Goal: Information Seeking & Learning: Learn about a topic

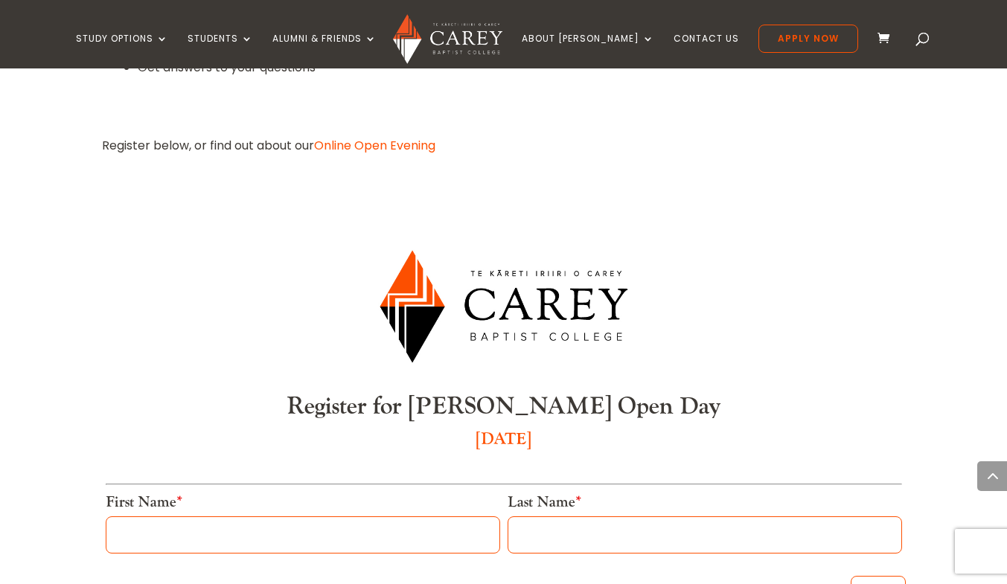
scroll to position [1080, 0]
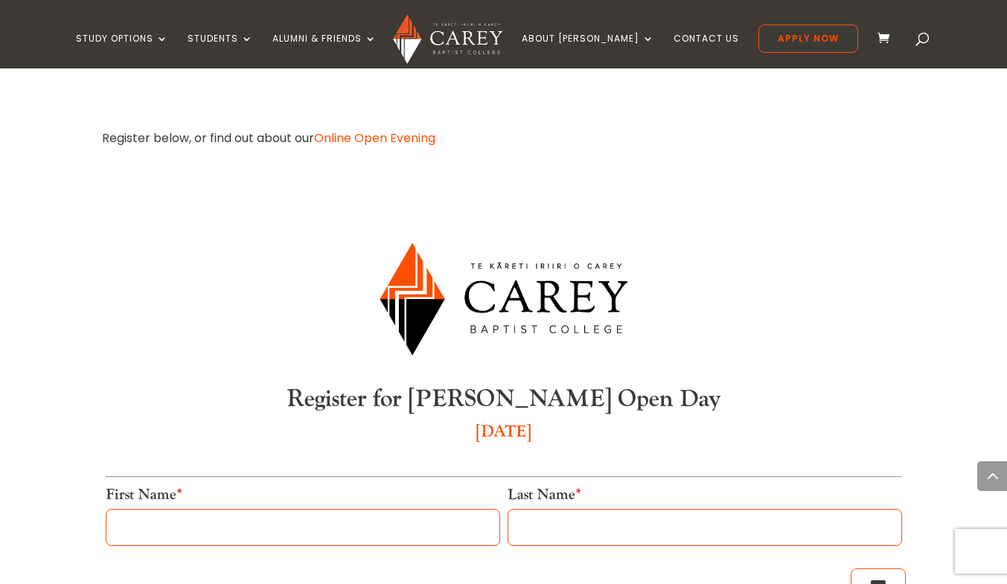
click at [402, 130] on link "Online Open Evening" at bounding box center [374, 138] width 121 height 17
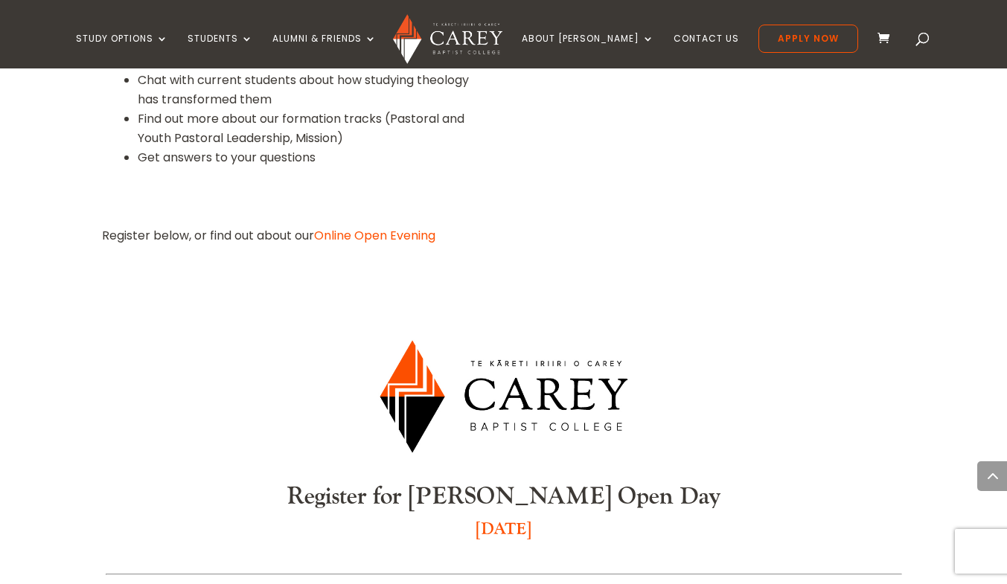
scroll to position [975, 0]
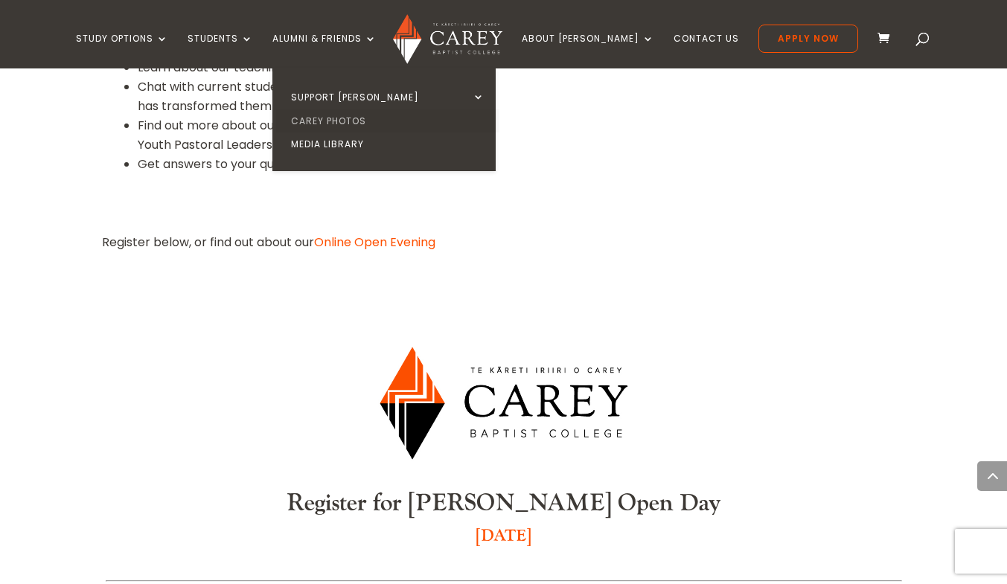
click at [389, 121] on link "Carey Photos" at bounding box center [387, 121] width 223 height 24
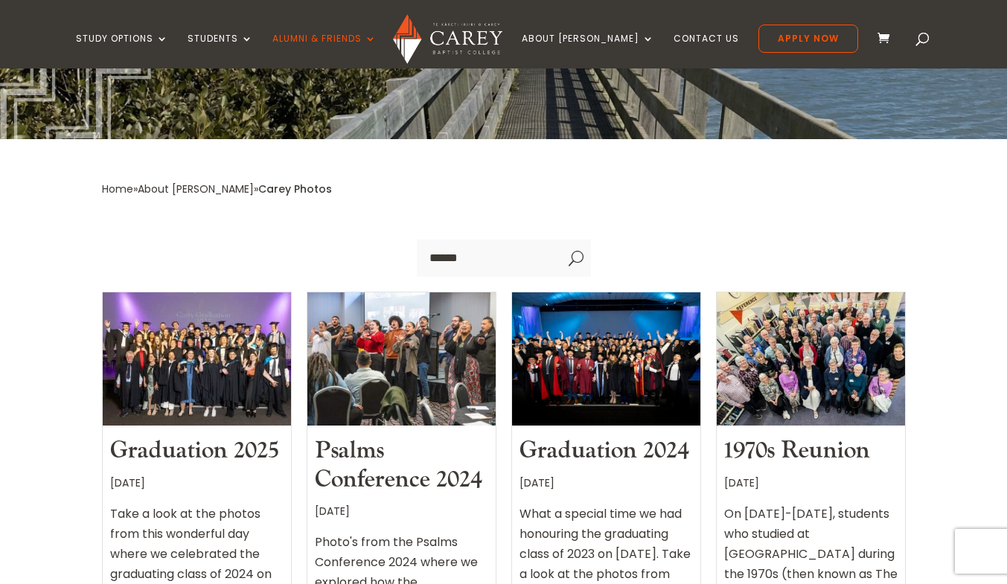
scroll to position [56, 0]
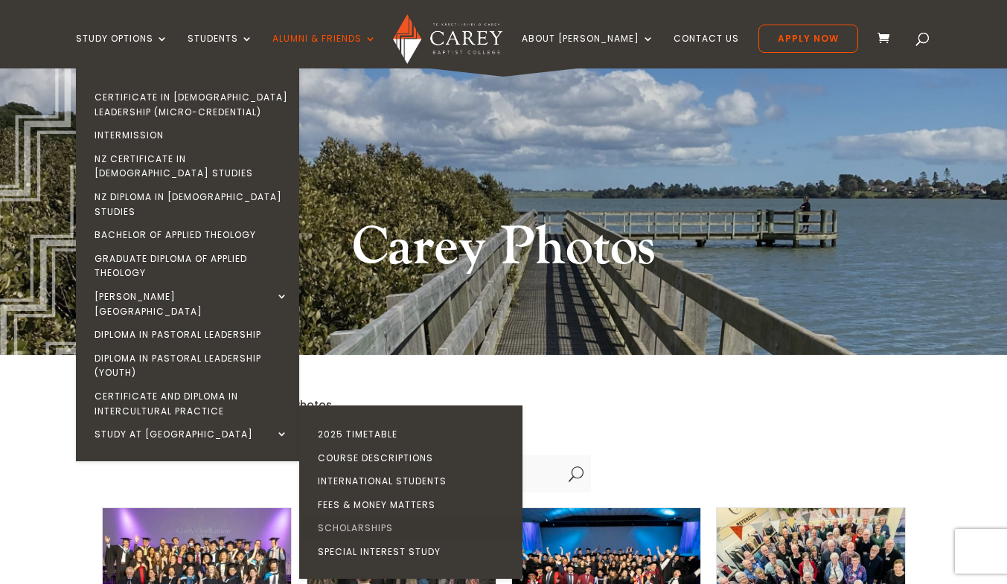
click at [369, 517] on link "Scholarships" at bounding box center [414, 529] width 223 height 24
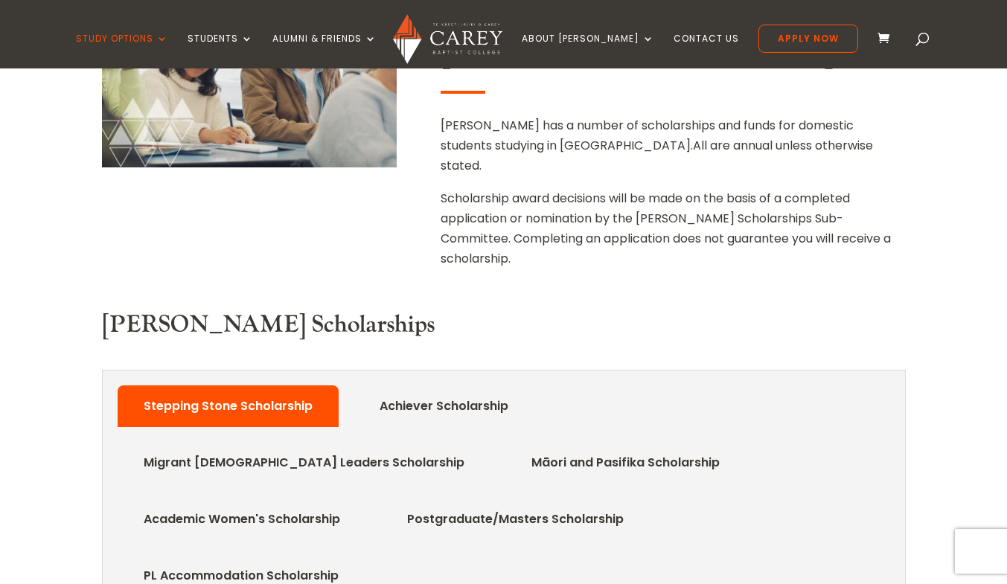
scroll to position [540, 0]
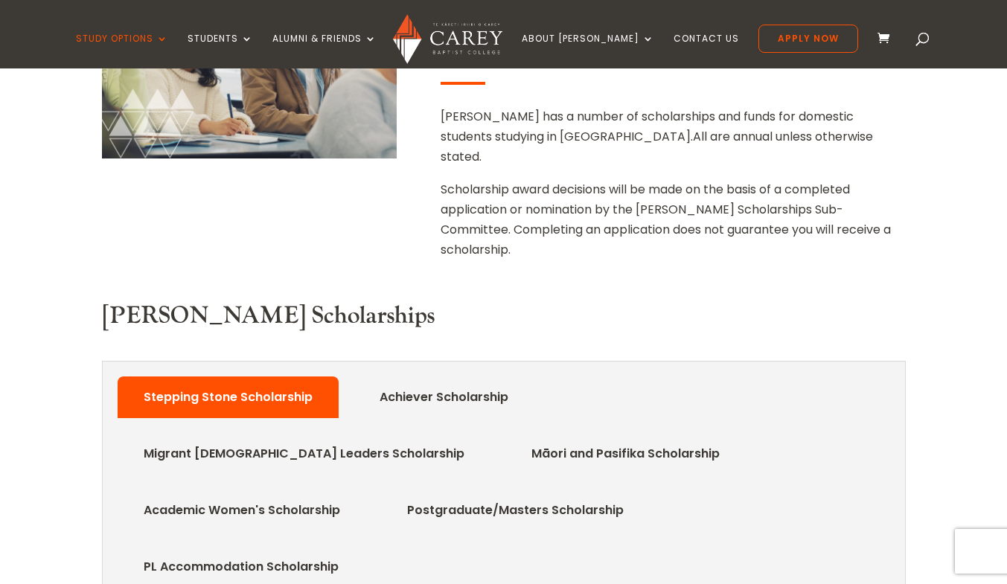
click at [363, 496] on link "Academic Women's Scholarship" at bounding box center [241, 511] width 241 height 30
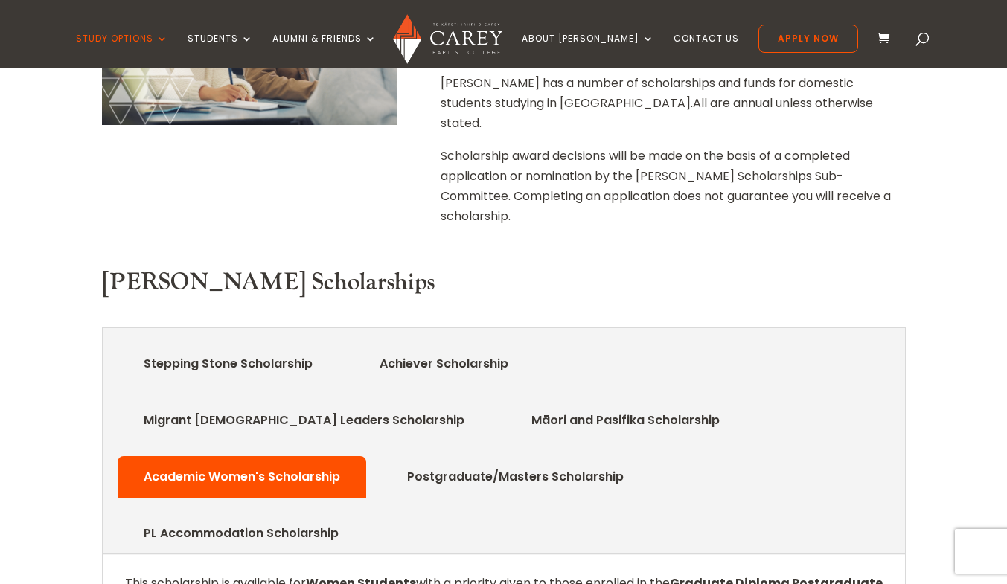
scroll to position [484, 0]
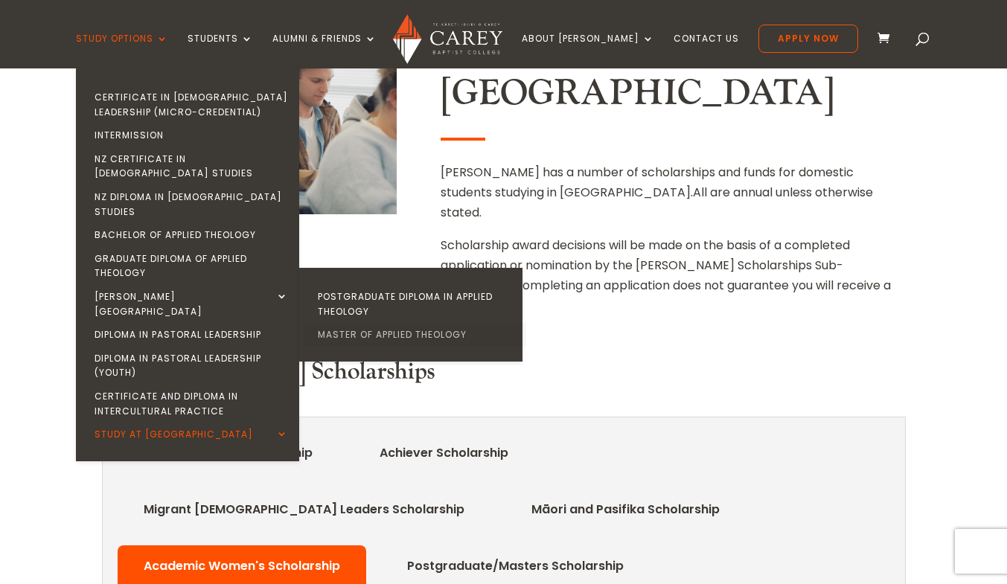
click at [358, 323] on link "Master of Applied Theology" at bounding box center [414, 335] width 223 height 24
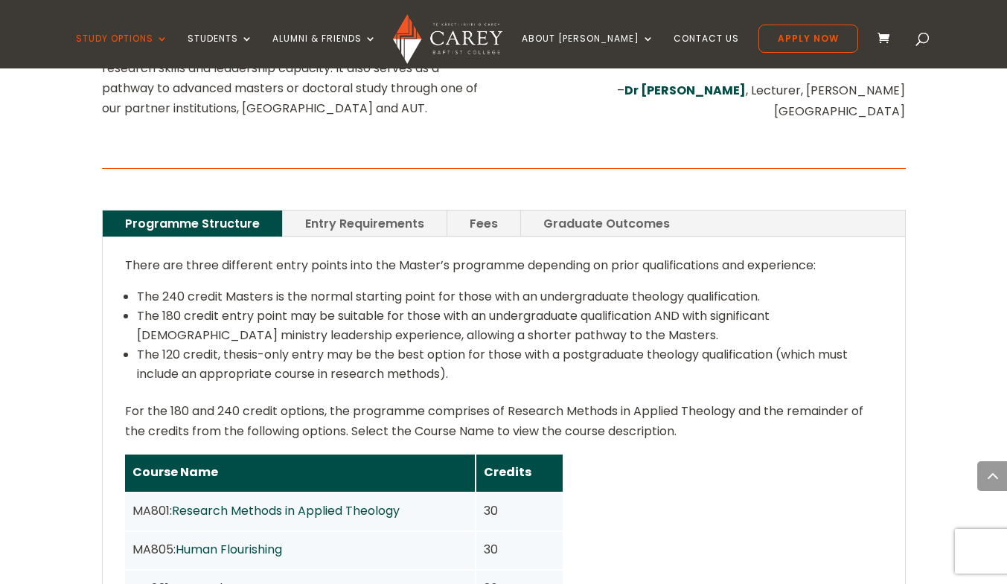
scroll to position [968, 0]
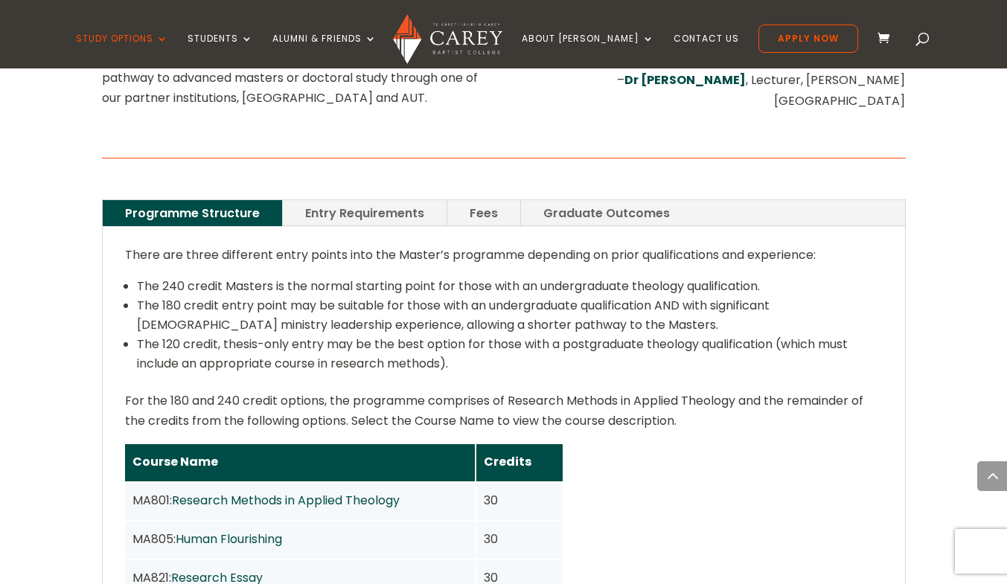
click at [366, 200] on link "Entry Requirements" at bounding box center [365, 213] width 164 height 26
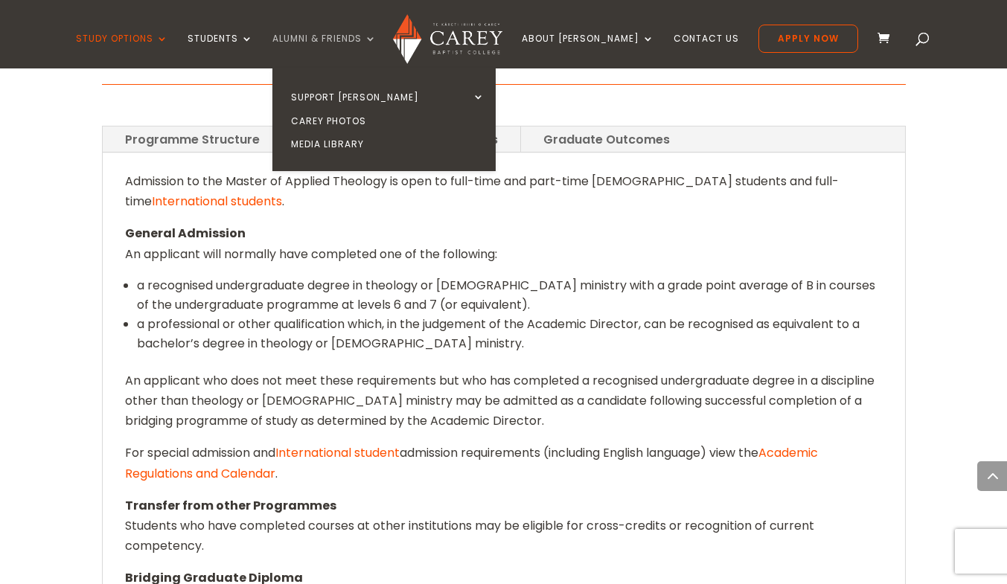
scroll to position [1042, 0]
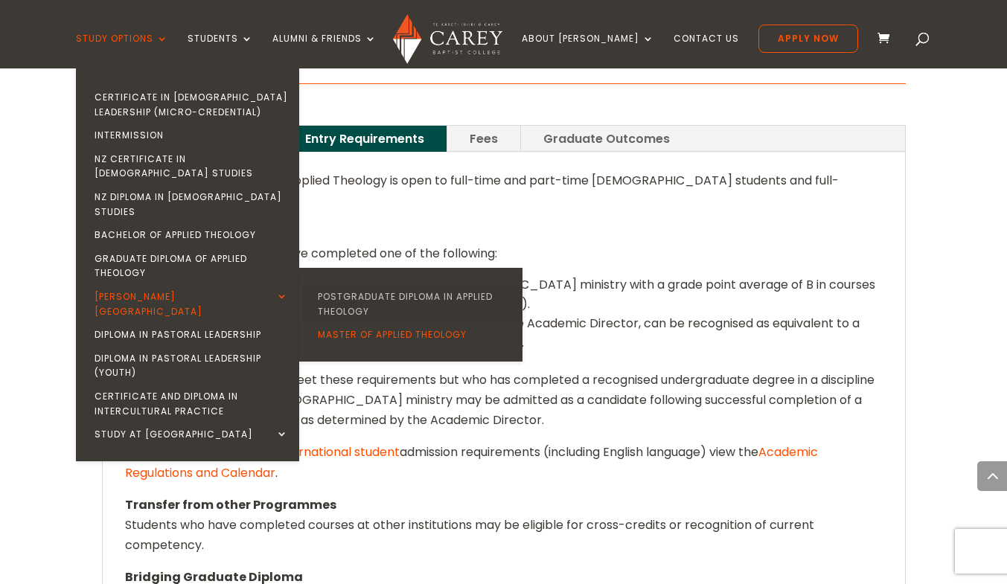
click at [369, 285] on link "Postgraduate Diploma in Applied Theology" at bounding box center [414, 304] width 223 height 38
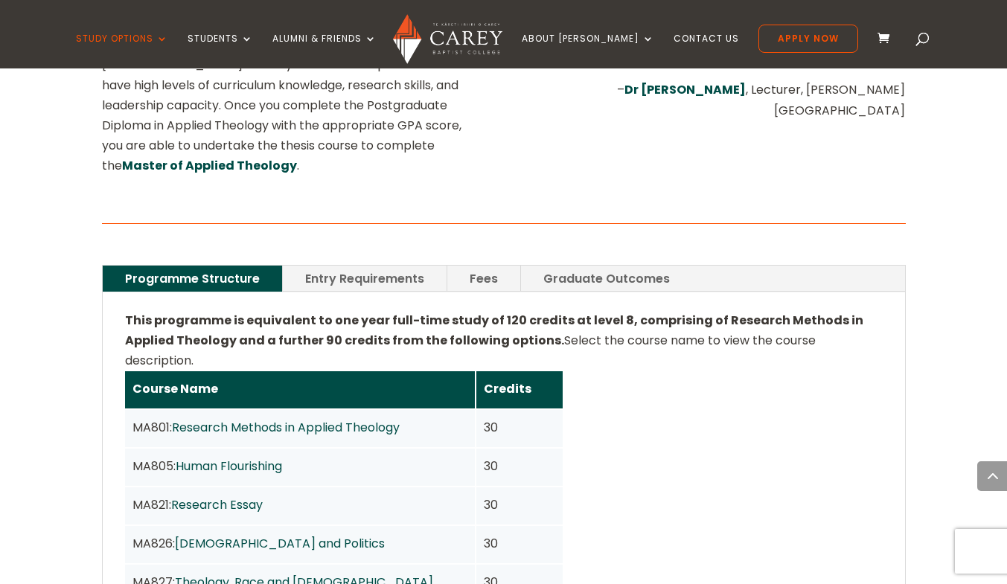
scroll to position [1024, 0]
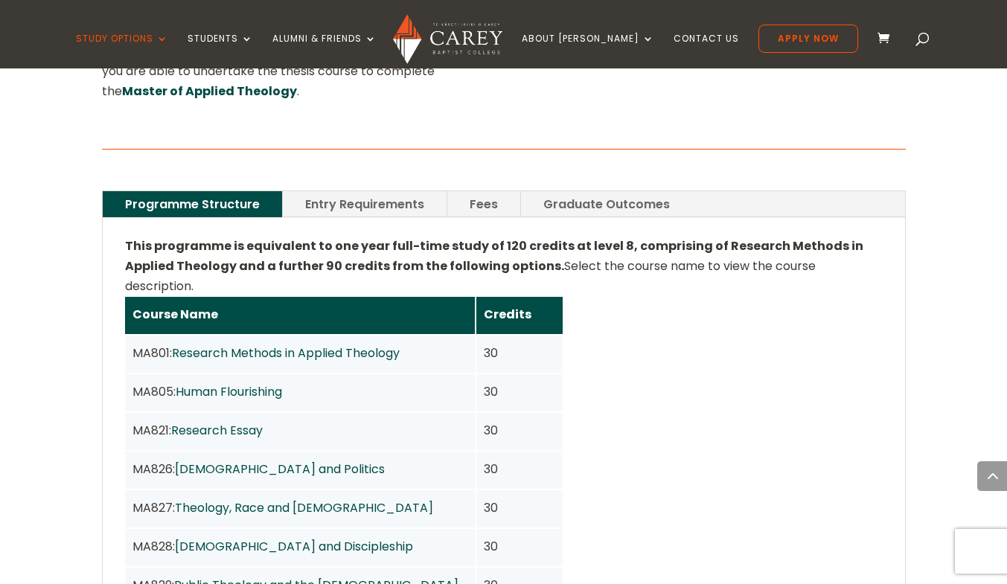
click at [325, 191] on link "Entry Requirements" at bounding box center [365, 204] width 164 height 26
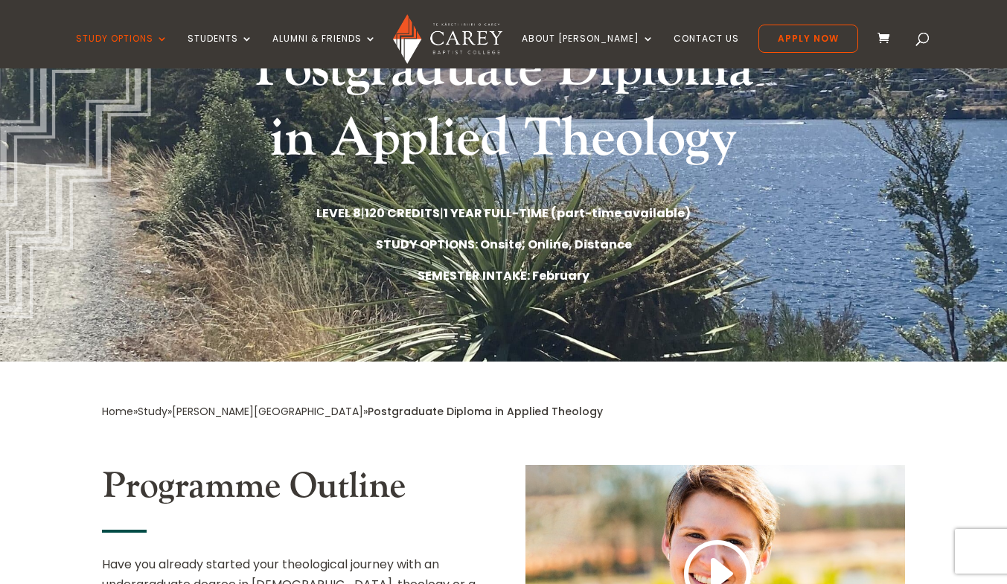
scroll to position [223, 0]
